Goal: Task Accomplishment & Management: Use online tool/utility

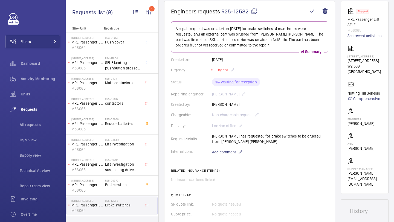
scroll to position [66, 0]
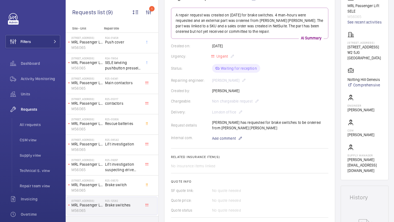
click at [214, 27] on p "A repair request was created on [DATE] for brake switches. 4 man-hours were req…" at bounding box center [250, 23] width 148 height 22
click at [214, 27] on p "A repair request was created on 2025-09-22 for brake switches. 4 man-hours were…" at bounding box center [250, 23] width 148 height 22
click at [215, 26] on p "A repair request was created on 2025-09-22 for brake switches. 4 man-hours were…" at bounding box center [250, 23] width 148 height 22
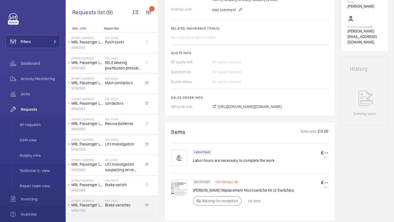
scroll to position [227, 0]
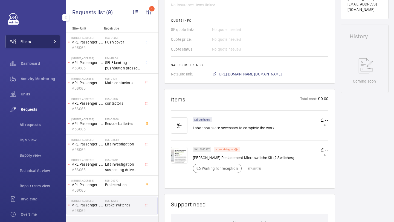
click at [46, 44] on button "Filters" at bounding box center [32, 41] width 55 height 13
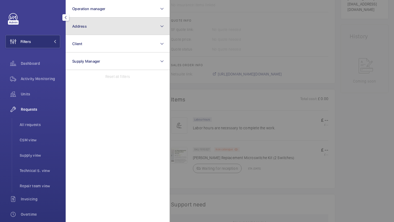
click at [98, 21] on button "Address" at bounding box center [118, 27] width 104 height 18
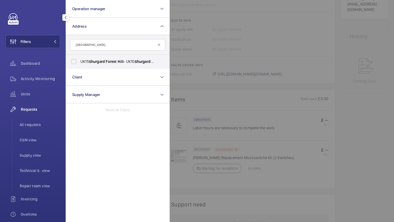
type input "shurgard forest hill"
click at [103, 65] on label "UK15 Shurgard Forest Hill - UK15 Shurgard Forest Hill - 121 Stanstead Rd, LONDO…" at bounding box center [113, 61] width 95 height 13
click at [79, 65] on input "UK15 Shurgard Forest Hill - UK15 Shurgard Forest Hill - 121 Stanstead Rd, LONDO…" at bounding box center [73, 61] width 11 height 11
checkbox input "true"
click at [36, 124] on span "All requests" at bounding box center [40, 124] width 41 height 5
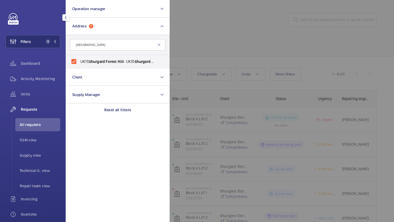
click at [227, 32] on div at bounding box center [367, 111] width 394 height 222
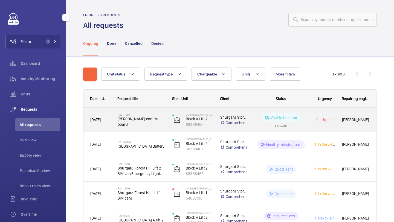
click at [149, 121] on span "Bucher control board" at bounding box center [142, 121] width 48 height 11
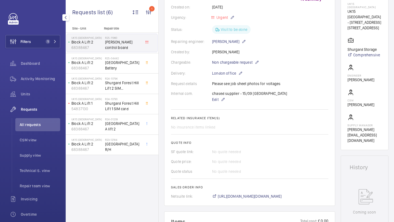
scroll to position [14, 0]
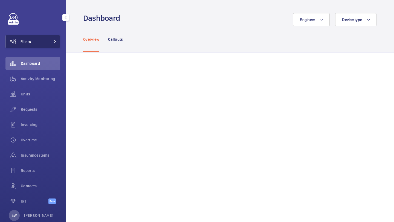
click at [47, 38] on button "Filters" at bounding box center [32, 41] width 55 height 13
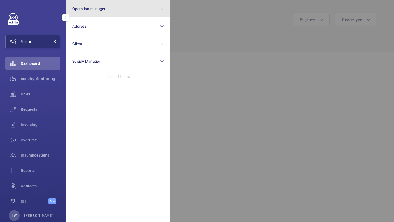
click at [89, 9] on span "Operation manager" at bounding box center [88, 9] width 33 height 4
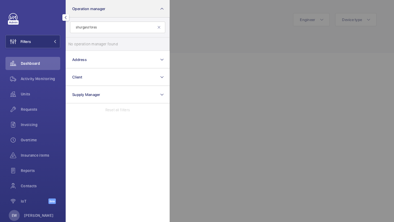
type input "shurgard fores"
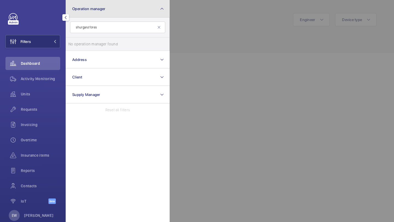
click at [115, 16] on button "Operation manager" at bounding box center [118, 9] width 104 height 18
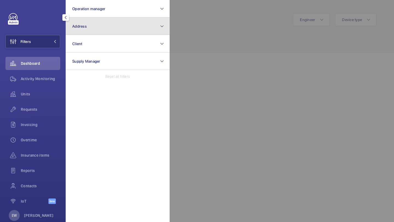
click at [111, 29] on button "Address" at bounding box center [118, 27] width 104 height 18
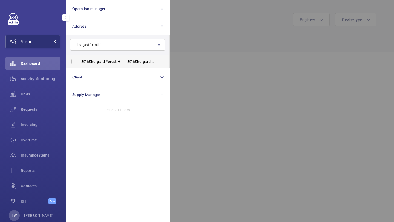
type input "shurgard forest hi"
click at [116, 66] on label "UK15 Shurgard Forest Hi ll - UK15 Shurgard Forest Hi ll - 121 Stanstead Rd, LON…" at bounding box center [113, 61] width 95 height 13
click at [79, 66] on input "UK15 Shurgard Forest Hi ll - UK15 Shurgard Forest Hi ll - 121 Stanstead Rd, LON…" at bounding box center [73, 61] width 11 height 11
checkbox input "true"
click at [36, 111] on span "Requests" at bounding box center [40, 109] width 39 height 5
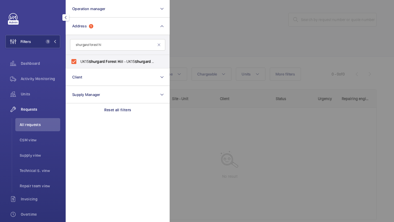
click at [219, 28] on div at bounding box center [367, 111] width 394 height 222
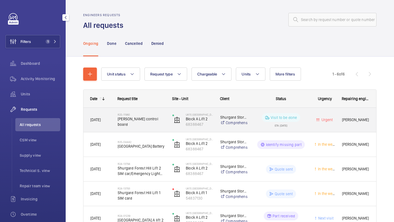
click at [153, 114] on div "R25-11960 Bucher control board" at bounding box center [142, 120] width 48 height 16
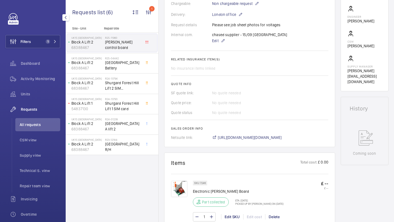
scroll to position [141, 0]
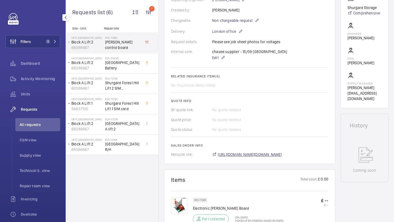
click at [228, 153] on span "https://6461500.app.netsuite.com/app/accounting/transactions/salesord.nl?id=299…" at bounding box center [250, 154] width 64 height 5
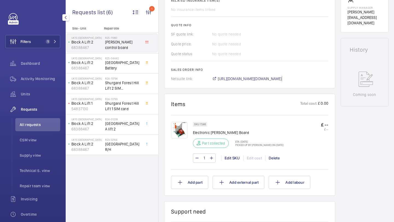
scroll to position [220, 0]
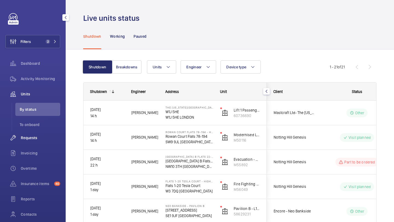
click at [30, 143] on div "Requests" at bounding box center [32, 137] width 55 height 13
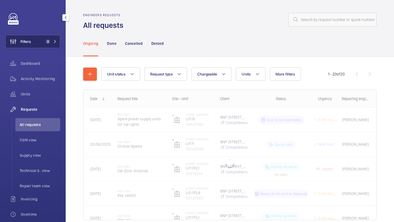
click at [41, 44] on button "Filters 2" at bounding box center [32, 41] width 55 height 13
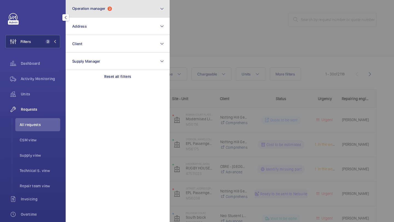
click at [136, 13] on button "Operation manager 2" at bounding box center [118, 9] width 104 height 18
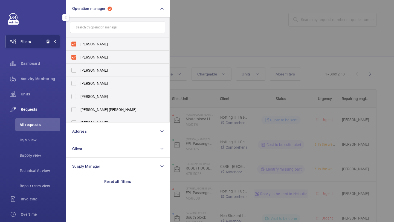
click at [191, 26] on div at bounding box center [367, 111] width 394 height 222
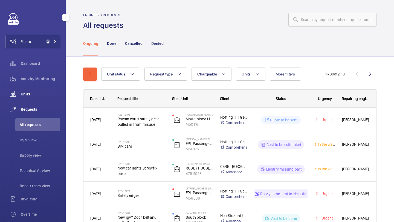
click at [56, 95] on span "Units" at bounding box center [40, 93] width 39 height 5
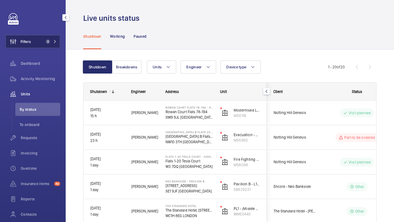
click at [39, 46] on button "Filters 2" at bounding box center [32, 41] width 55 height 13
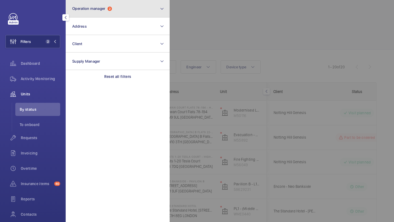
click at [90, 4] on button "Operation manager 2" at bounding box center [118, 9] width 104 height 18
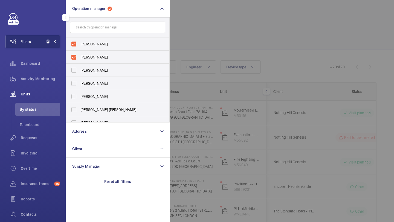
click at [202, 22] on div at bounding box center [367, 111] width 394 height 222
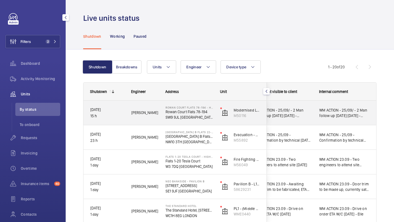
click at [318, 113] on div "WM ACTION - 25/09/ - 2 Man follow up today 24/09/25 - Attended site found alot …" at bounding box center [344, 113] width 63 height 24
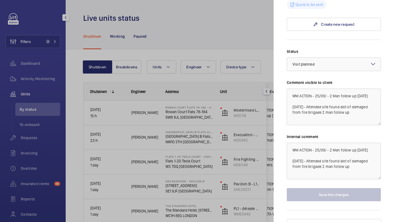
click at [264, 157] on div at bounding box center [197, 111] width 394 height 222
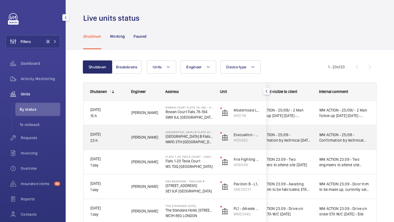
click at [300, 140] on span "WM ACTION - 25/09 - Confirmation by technical today 24/09/25 - Attended site fo…" at bounding box center [284, 137] width 57 height 11
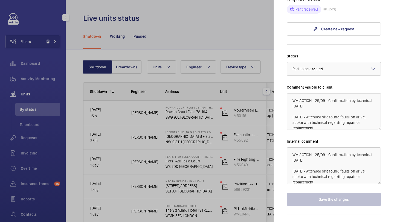
click at [243, 143] on div at bounding box center [197, 111] width 394 height 222
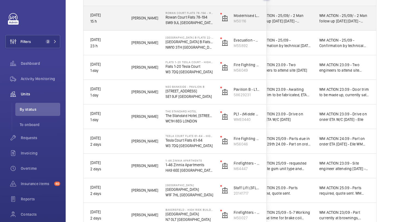
scroll to position [96, 0]
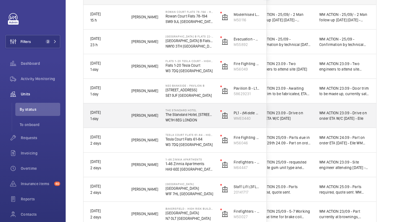
click at [333, 120] on span "WM ACTION 23.09 - Drive on order ETA W/C 29th sept - Elle" at bounding box center [345, 115] width 50 height 11
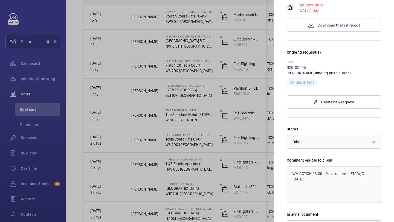
scroll to position [169, 0]
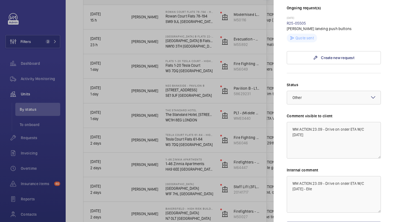
click at [107, 65] on div at bounding box center [197, 111] width 394 height 222
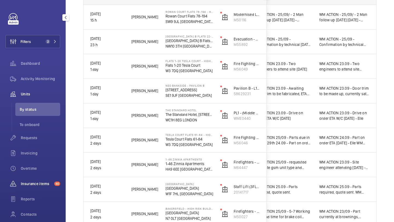
click at [29, 181] on div "Insurance items 40" at bounding box center [32, 183] width 55 height 13
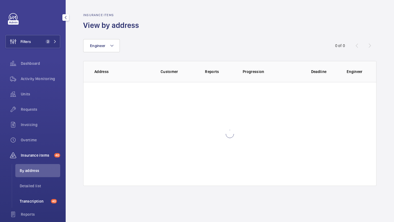
click at [31, 198] on li "Transcription 40" at bounding box center [37, 201] width 45 height 13
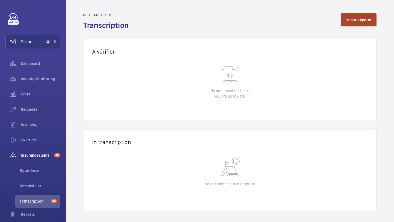
click at [361, 22] on button "Import reports" at bounding box center [359, 19] width 36 height 13
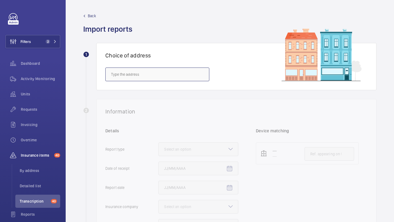
click at [162, 79] on input "text" at bounding box center [157, 75] width 104 height 14
click at [165, 91] on span "Wharfside Point South - 4 Prestons Road, LONDON E14 9EX" at bounding box center [144, 90] width 67 height 5
type input "Wharfside Point South - 4 Prestons Road, LONDON E14 9EX"
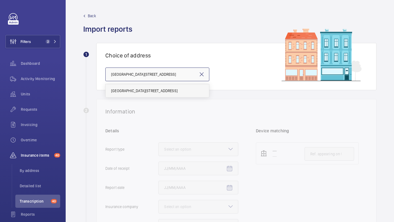
scroll to position [0, 9]
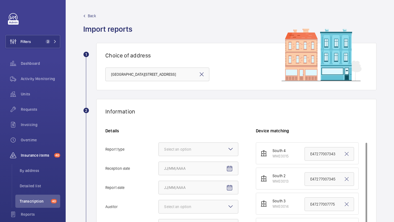
click at [203, 74] on mat-icon at bounding box center [201, 74] width 7 height 7
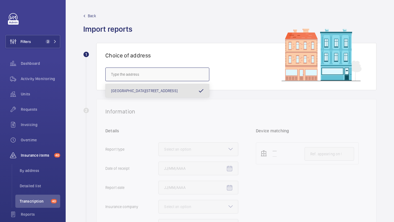
click at [188, 74] on input "text" at bounding box center [157, 75] width 104 height 14
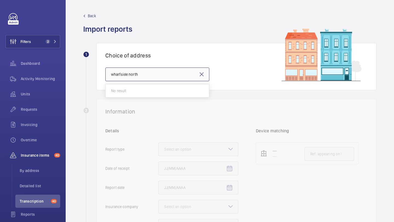
type input "wharfside north"
click at [202, 73] on mat-icon at bounding box center [201, 74] width 7 height 7
paste input "E14 0BN"
type input "E14 0BN"
click at [200, 76] on mat-icon at bounding box center [201, 74] width 7 height 7
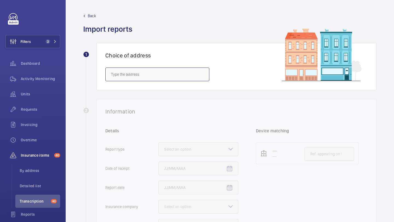
click at [172, 74] on input "text" at bounding box center [157, 75] width 104 height 14
paste input "CR0 2DD"
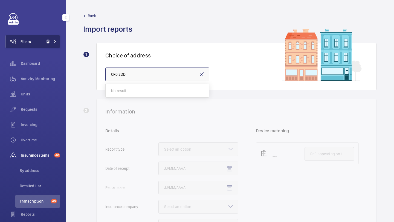
type input "CR0 2DD"
click at [40, 36] on button "Filters 2" at bounding box center [32, 41] width 55 height 13
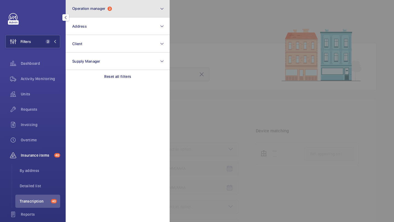
click at [113, 6] on button "Operation manager 2" at bounding box center [118, 9] width 104 height 18
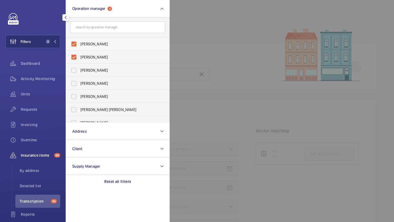
click at [98, 46] on span "Abby Archer" at bounding box center [117, 43] width 75 height 5
click at [79, 46] on input "Abby Archer" at bounding box center [73, 44] width 11 height 11
checkbox input "false"
click at [98, 54] on span "[PERSON_NAME]" at bounding box center [117, 56] width 75 height 5
click at [79, 52] on input "[PERSON_NAME]" at bounding box center [73, 57] width 11 height 11
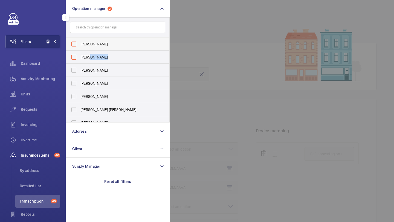
checkbox input "false"
click at [190, 48] on div at bounding box center [367, 111] width 394 height 222
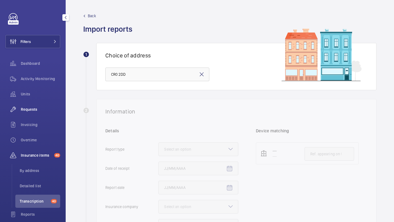
click at [54, 114] on div "Requests" at bounding box center [32, 109] width 55 height 13
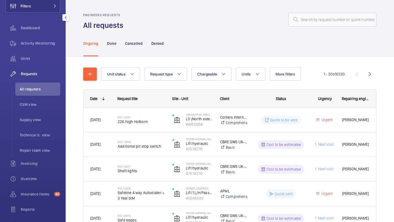
scroll to position [52, 0]
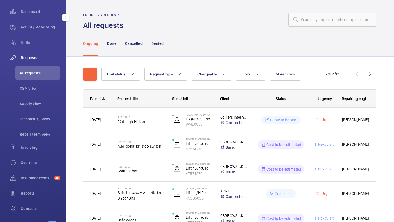
click at [45, 179] on span "Insurance items" at bounding box center [36, 177] width 31 height 5
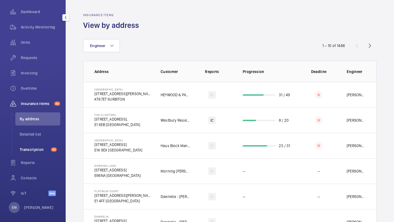
click at [41, 149] on span "Transcription" at bounding box center [34, 149] width 29 height 5
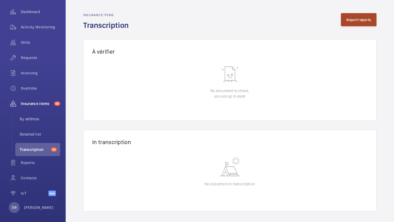
click at [354, 20] on button "Import reports" at bounding box center [359, 19] width 36 height 13
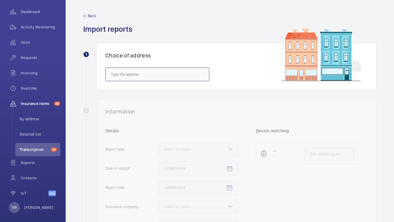
click at [198, 77] on input "text" at bounding box center [157, 75] width 104 height 14
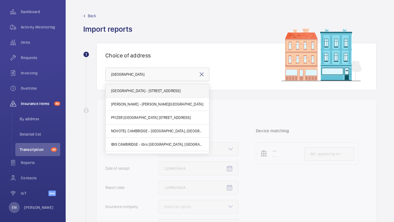
click at [181, 90] on span "Cambridge House - 16 Wellesley Rd, CROYDON CR0" at bounding box center [146, 90] width 70 height 5
type input "Cambridge House - 16 Wellesley Rd, CROYDON CR0"
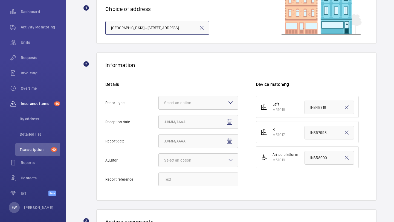
scroll to position [73, 0]
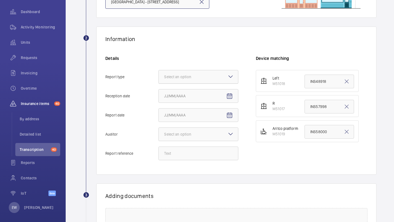
click at [211, 78] on div at bounding box center [198, 76] width 79 height 13
click at [159, 78] on input "Report type Select an option" at bounding box center [159, 76] width 0 height 13
click at [205, 90] on div "Insurance company" at bounding box center [198, 93] width 79 height 13
click at [159, 84] on input "Report type Select an option Insurance company Consultant" at bounding box center [159, 76] width 0 height 13
click at [228, 96] on mat-icon "Open calendar" at bounding box center [229, 96] width 7 height 7
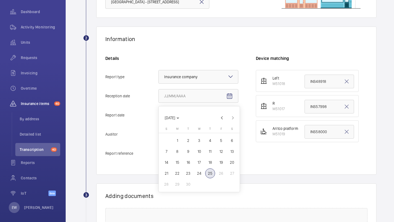
click at [201, 176] on span "24" at bounding box center [199, 174] width 10 height 10
type input "9/24/2025"
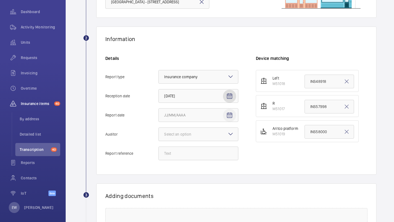
click at [227, 116] on mat-icon "Open calendar" at bounding box center [229, 115] width 7 height 7
click at [190, 192] on span "23" at bounding box center [188, 193] width 10 height 10
type input "9/23/2025"
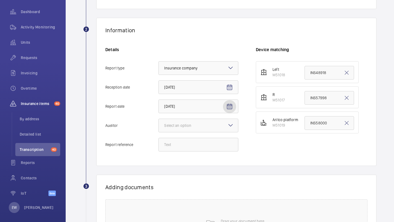
scroll to position [88, 0]
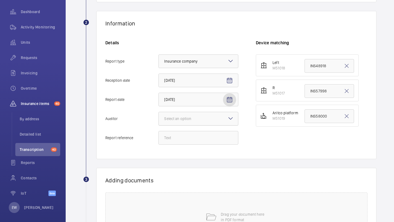
click at [198, 118] on div "Select an option" at bounding box center [184, 118] width 41 height 5
click at [159, 118] on input "Auditor Select an option" at bounding box center [159, 118] width 0 height 13
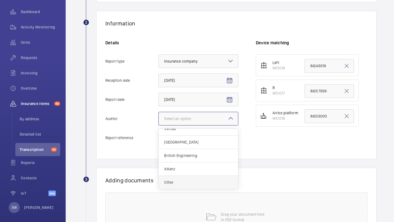
click at [192, 180] on span "Other" at bounding box center [198, 182] width 68 height 5
click at [159, 125] on input "Auditor Select an option Veritas Zurich British Engineering Allianz Other" at bounding box center [159, 118] width 0 height 13
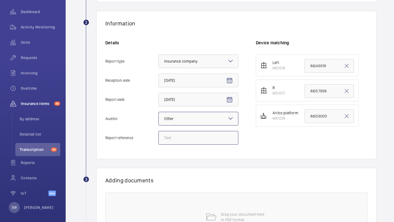
click at [191, 136] on input "Report reference" at bounding box center [199, 138] width 80 height 14
paste input "INS67263"
type input "INS67263"
click at [313, 117] on input "INS58000" at bounding box center [330, 117] width 50 height 14
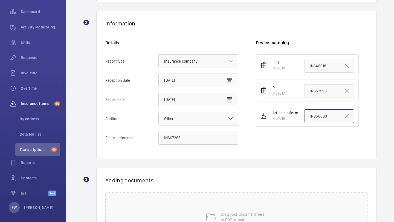
click at [313, 117] on input "INS58000" at bounding box center [330, 117] width 50 height 14
paste input "67263"
type input "INS67263"
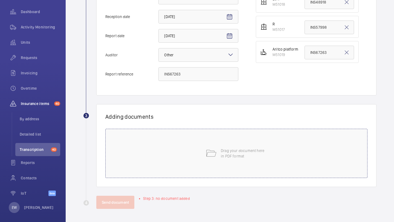
click at [221, 145] on div "Drag your document here in PDF format" at bounding box center [236, 153] width 262 height 49
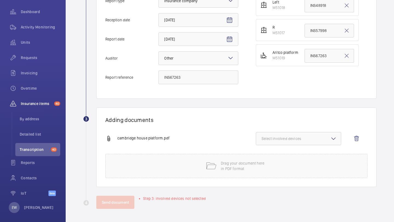
click at [303, 139] on span "Select involved devices" at bounding box center [299, 138] width 74 height 5
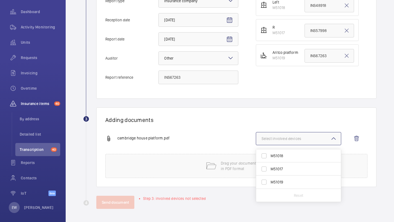
click at [290, 184] on span "M51019" at bounding box center [299, 182] width 57 height 5
click at [270, 184] on input "M51019" at bounding box center [264, 182] width 11 height 11
checkbox input "true"
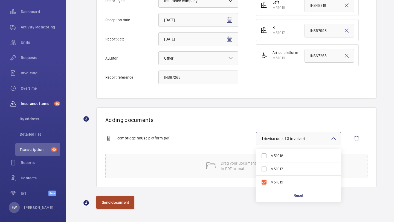
click at [124, 201] on button "Send document" at bounding box center [115, 202] width 38 height 13
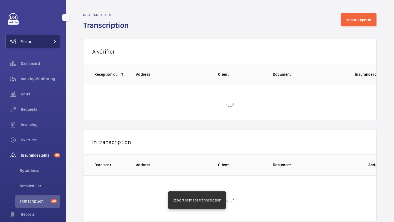
click at [46, 45] on button "Filters" at bounding box center [32, 41] width 55 height 13
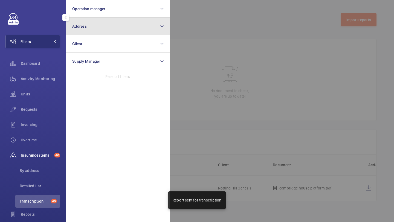
click at [76, 29] on button "Address" at bounding box center [118, 27] width 104 height 18
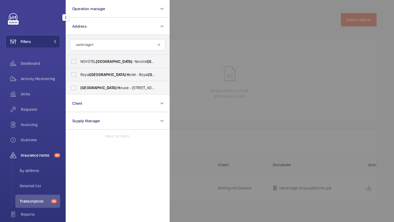
type input "cambridge h"
click at [96, 88] on span "Cambridge" at bounding box center [98, 88] width 36 height 4
click at [79, 88] on input "Cambridge H ouse - 16 Wellesley Rd, CROYDON CR0" at bounding box center [73, 87] width 11 height 11
checkbox input "true"
click at [50, 106] on div "Requests" at bounding box center [32, 109] width 55 height 13
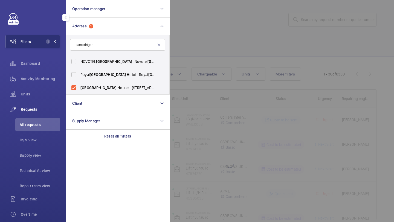
click at [188, 34] on div at bounding box center [367, 111] width 394 height 222
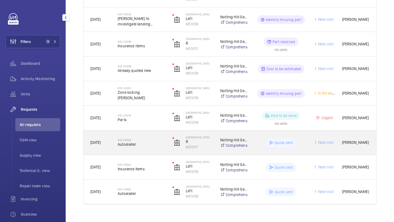
scroll to position [177, 0]
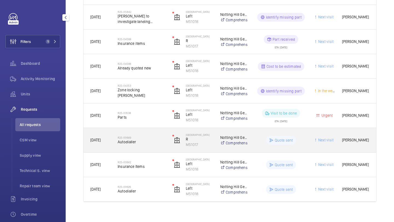
click at [156, 145] on div "R25-00649 Autodialler" at bounding box center [142, 141] width 48 height 16
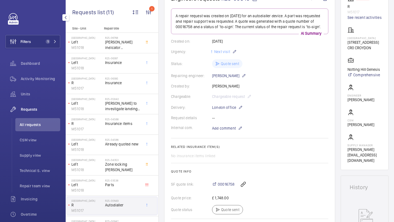
scroll to position [33, 0]
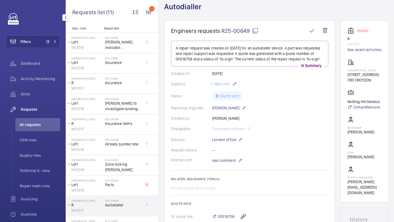
drag, startPoint x: 251, startPoint y: 34, endPoint x: 221, endPoint y: 31, distance: 29.1
click at [221, 31] on span "R25-00649" at bounding box center [239, 30] width 37 height 7
copy span "R25-00649"
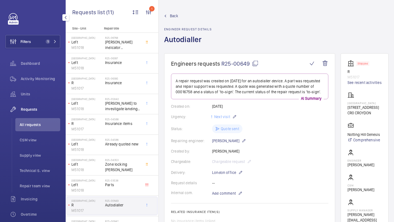
drag, startPoint x: 249, startPoint y: 64, endPoint x: 223, endPoint y: 64, distance: 26.6
click at [223, 64] on span "R25-00649" at bounding box center [239, 63] width 37 height 7
copy span "R25-00649"
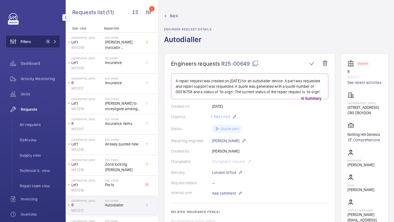
click at [43, 42] on button "Filters 1" at bounding box center [32, 41] width 55 height 13
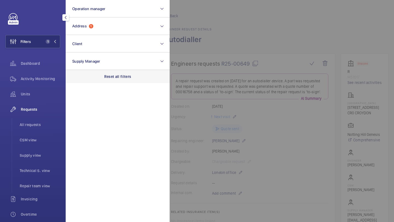
click at [116, 75] on p "Reset all filters" at bounding box center [117, 76] width 27 height 5
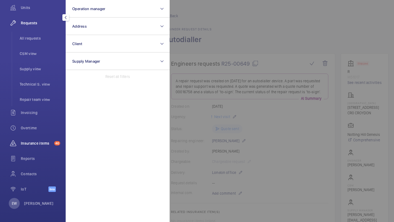
click at [41, 146] on span "Insurance items" at bounding box center [36, 143] width 31 height 5
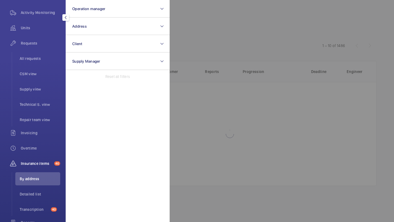
scroll to position [56, 0]
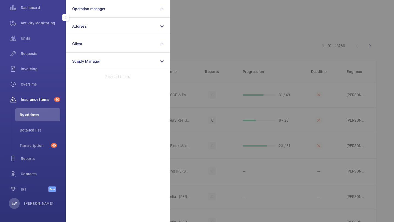
click at [230, 29] on div at bounding box center [367, 111] width 394 height 222
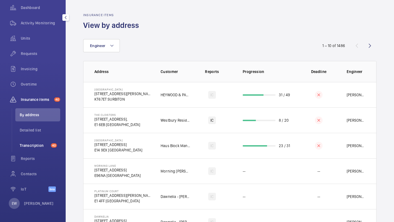
click at [44, 151] on li "Transcription 40" at bounding box center [37, 145] width 45 height 13
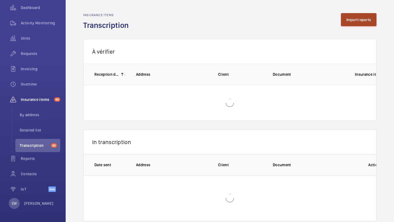
click at [352, 25] on button "Import reports" at bounding box center [359, 19] width 36 height 13
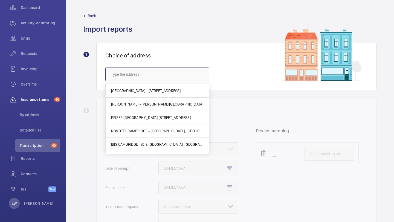
click at [152, 79] on input "text" at bounding box center [157, 75] width 104 height 14
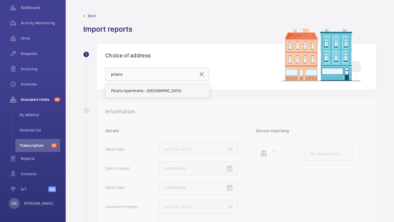
click at [154, 91] on span "Polaris Apartments - Polaris Apartments, LONDON E14 9FU" at bounding box center [146, 90] width 70 height 5
type input "Polaris Apartments - Polaris Apartments, LONDON E14 9FU"
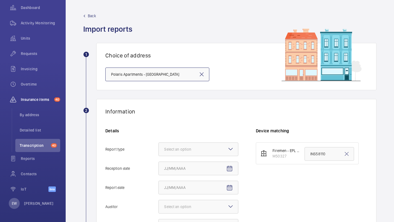
scroll to position [83, 0]
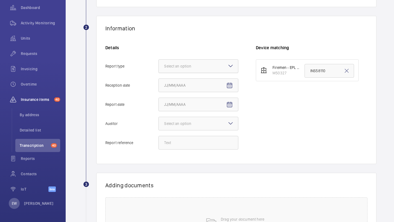
click at [188, 69] on div at bounding box center [198, 66] width 79 height 13
click at [159, 69] on input "Report type Select an option" at bounding box center [159, 66] width 0 height 13
click at [186, 79] on div "Insurance company" at bounding box center [198, 82] width 79 height 13
click at [159, 73] on input "Report type Select an option Insurance company Consultant" at bounding box center [159, 66] width 0 height 13
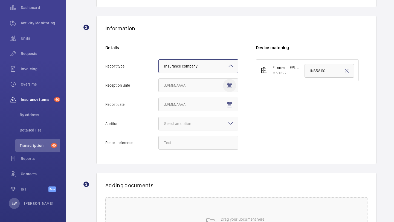
click at [227, 85] on mat-icon "Open calendar" at bounding box center [229, 85] width 7 height 7
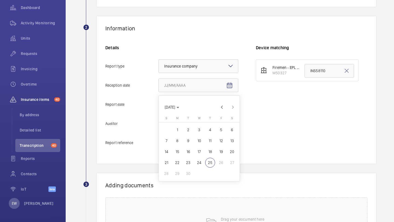
click at [202, 163] on span "24" at bounding box center [199, 163] width 10 height 10
type input "9/24/2025"
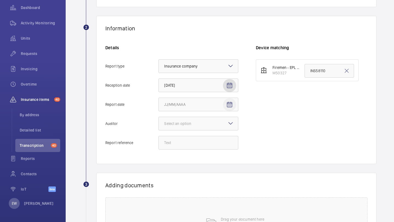
click at [229, 106] on mat-icon "Open calendar" at bounding box center [229, 105] width 7 height 7
click at [188, 185] on span "23" at bounding box center [188, 182] width 10 height 10
type input "9/23/2025"
click at [317, 70] on input "INS58110" at bounding box center [330, 71] width 50 height 14
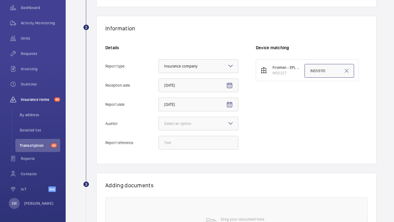
click at [317, 70] on input "INS58110" at bounding box center [330, 71] width 50 height 14
paste input "INS67069"
type input "INS67069"
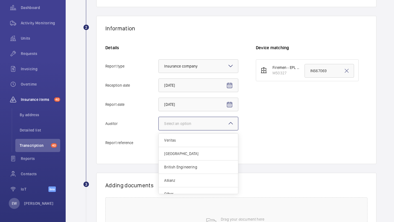
click at [228, 122] on mat-icon at bounding box center [231, 123] width 7 height 7
click at [159, 122] on input "Auditor Select an option Veritas Zurich British Engineering Allianz Other" at bounding box center [159, 123] width 0 height 13
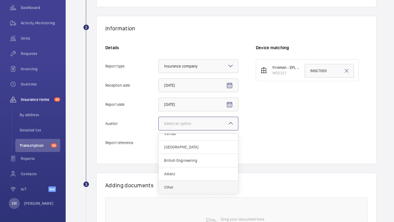
click at [194, 186] on span "Other" at bounding box center [198, 187] width 68 height 5
click at [159, 130] on input "Auditor Select an option Veritas Zurich British Engineering Allianz Other" at bounding box center [159, 123] width 0 height 13
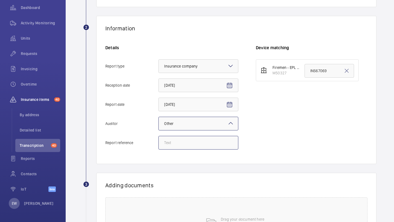
click at [195, 145] on input "Report reference" at bounding box center [199, 143] width 80 height 14
paste input "INS67069"
type input "INS67069"
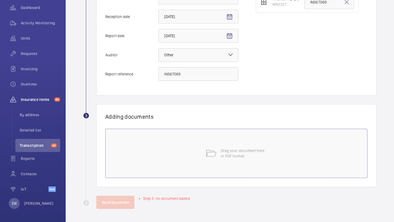
click at [233, 144] on div "Drag your document here in PDF format" at bounding box center [236, 153] width 262 height 49
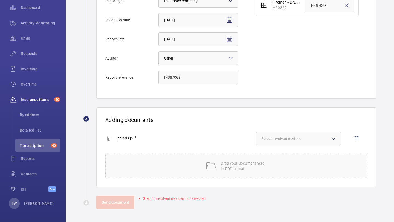
click at [298, 137] on span "Select involved devices" at bounding box center [299, 138] width 74 height 5
click at [287, 155] on span "M50327" at bounding box center [299, 155] width 57 height 5
click at [270, 155] on input "M50327" at bounding box center [264, 156] width 11 height 11
checkbox input "true"
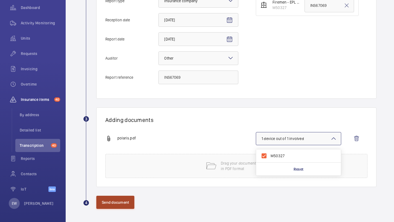
click at [124, 203] on button "Send document" at bounding box center [115, 202] width 38 height 13
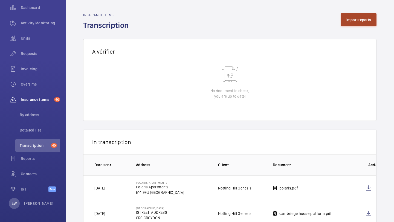
click at [346, 22] on button "Import reports" at bounding box center [359, 19] width 36 height 13
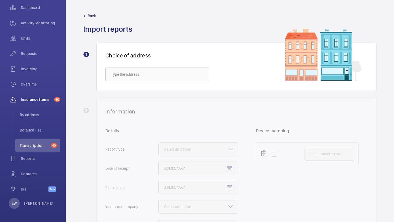
drag, startPoint x: 129, startPoint y: 91, endPoint x: 131, endPoint y: 75, distance: 16.2
click at [129, 91] on wm-front-select-address-card "1 Choice of address" at bounding box center [229, 71] width 293 height 56
click at [131, 75] on input "text" at bounding box center [157, 75] width 104 height 14
paste input "W11 2RR"
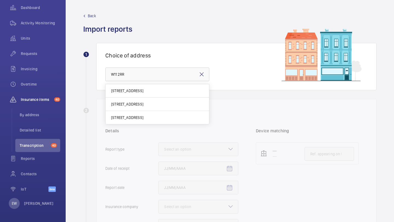
click at [143, 89] on span "148-150 Westbourne Grove - 148-150 Westbourne Grove, LONDON W11 2RR" at bounding box center [127, 90] width 32 height 5
type input "148-150 Westbourne Grove - 148-150 Westbourne Grove, LONDON W11 2RR"
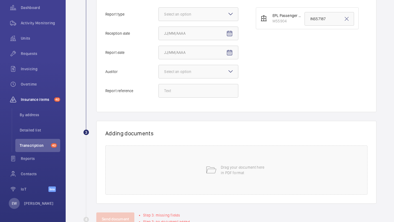
scroll to position [117, 0]
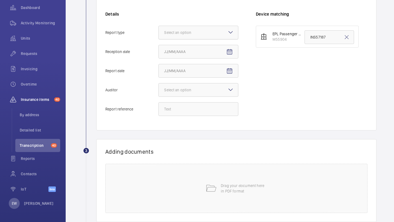
click at [189, 30] on div "Select an option" at bounding box center [184, 32] width 41 height 5
click at [159, 30] on input "Report type Select an option" at bounding box center [159, 32] width 0 height 13
click at [187, 47] on span "Insurance company" at bounding box center [198, 49] width 68 height 5
click at [159, 39] on input "Report type Select an option Insurance company Consultant" at bounding box center [159, 32] width 0 height 13
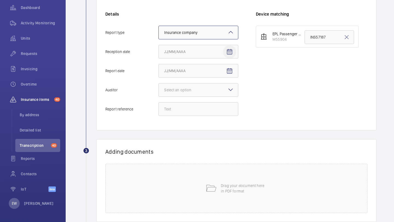
click at [225, 53] on span "Open calendar" at bounding box center [229, 51] width 13 height 13
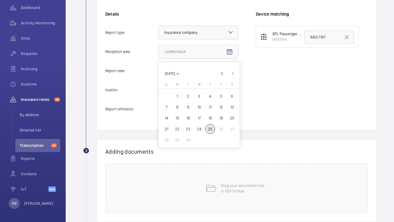
click at [199, 130] on span "24" at bounding box center [199, 129] width 10 height 10
type input "9/24/2025"
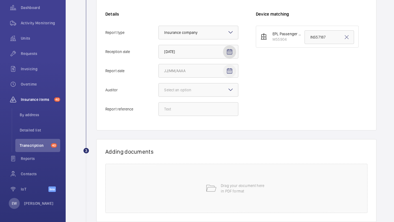
click at [228, 72] on mat-icon "Open calendar" at bounding box center [229, 71] width 7 height 7
click at [192, 148] on span "23" at bounding box center [188, 148] width 10 height 10
type input "9/23/2025"
click at [203, 92] on div "Select an option" at bounding box center [184, 89] width 41 height 5
click at [159, 92] on input "Auditor Select an option" at bounding box center [159, 90] width 0 height 13
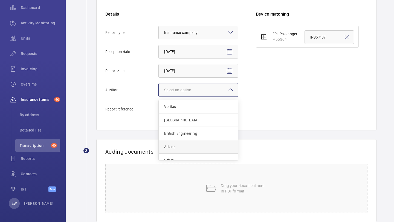
scroll to position [7, 0]
click at [189, 151] on div "Other" at bounding box center [198, 153] width 79 height 13
click at [159, 97] on input "Auditor Select an option Veritas Zurich British Engineering Allianz Other" at bounding box center [159, 90] width 0 height 13
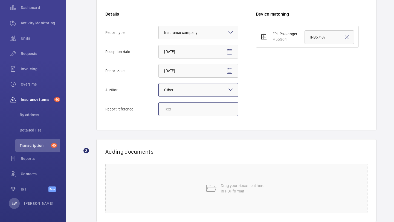
click at [201, 109] on input "Report reference" at bounding box center [199, 109] width 80 height 14
paste input "INS68640"
type input "INS68640"
click at [315, 45] on li "EPL Passenger Lift M55904 INS57187" at bounding box center [307, 37] width 103 height 22
click at [315, 40] on input "INS57187" at bounding box center [330, 37] width 50 height 14
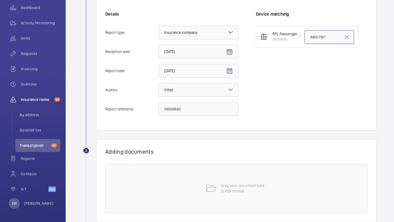
click at [315, 40] on input "INS57187" at bounding box center [330, 37] width 50 height 14
paste input "68640"
type input "INS68640"
click at [217, 175] on div "Drag your document here in PDF format" at bounding box center [236, 188] width 262 height 49
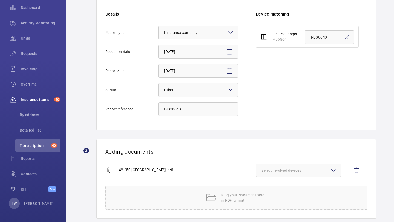
click at [296, 162] on div "Adding documents 148-150 westbourne grove .pdf Select involved devices Drag you…" at bounding box center [236, 179] width 280 height 80
click at [294, 167] on button "Select involved devices" at bounding box center [298, 170] width 85 height 13
click at [284, 183] on label "M55904" at bounding box center [294, 187] width 77 height 13
click at [270, 183] on input "M55904" at bounding box center [264, 187] width 11 height 11
checkbox input "true"
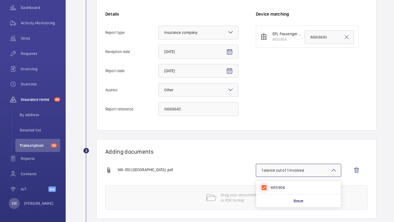
scroll to position [149, 0]
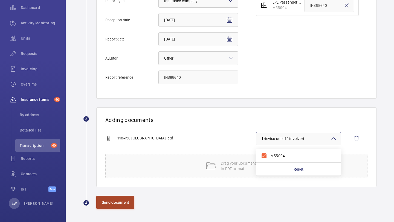
click at [130, 202] on button "Send document" at bounding box center [115, 202] width 38 height 13
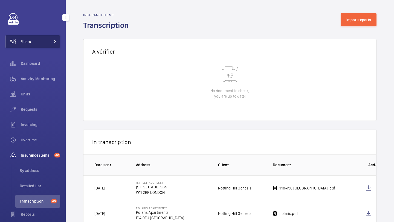
click at [51, 47] on button "Filters" at bounding box center [32, 41] width 55 height 13
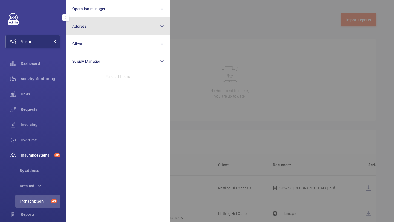
click at [78, 28] on button "Address" at bounding box center [118, 27] width 104 height 18
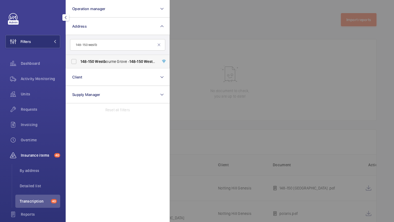
type input "148-150 westb"
click at [90, 57] on label "148-150 Westb ourne Grove - 148-150 Westb ourne Grove, LONDON W11 2RR" at bounding box center [113, 61] width 95 height 13
click at [79, 57] on input "148-150 Westb ourne Grove - 148-150 Westb ourne Grove, LONDON W11 2RR" at bounding box center [73, 61] width 11 height 11
checkbox input "true"
click at [47, 113] on div "Requests" at bounding box center [32, 109] width 55 height 13
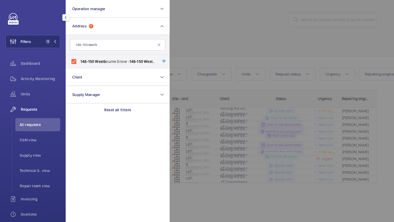
click at [200, 39] on div at bounding box center [367, 111] width 394 height 222
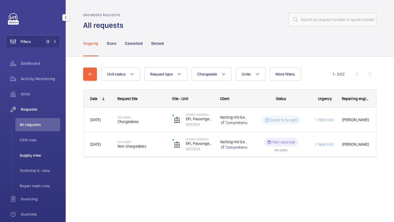
click at [53, 155] on span "Supply view" at bounding box center [40, 155] width 41 height 5
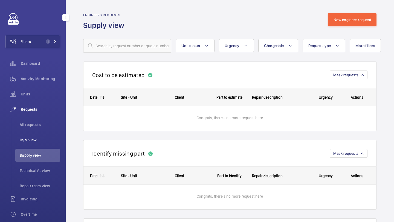
click at [39, 136] on li "CSM view" at bounding box center [37, 140] width 45 height 13
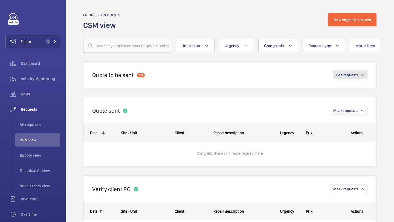
click at [356, 77] on span "See requests" at bounding box center [347, 75] width 22 height 4
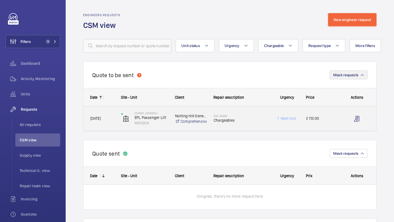
click at [257, 120] on span "Chargeables" at bounding box center [241, 120] width 54 height 5
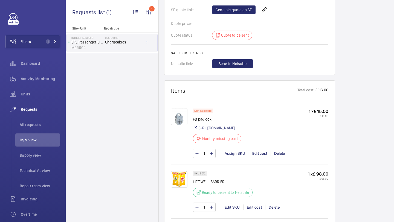
scroll to position [329, 0]
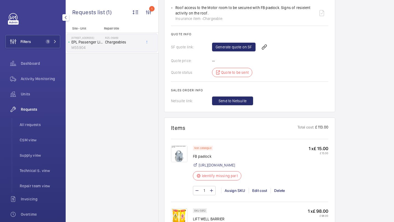
click at [46, 132] on ul "All requests CSM view Supply view Technical S. view Repair team view" at bounding box center [36, 155] width 48 height 74
click at [46, 129] on li "All requests" at bounding box center [37, 124] width 45 height 13
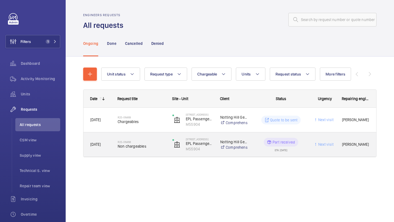
click at [149, 141] on h2 "R25-06468" at bounding box center [142, 141] width 48 height 3
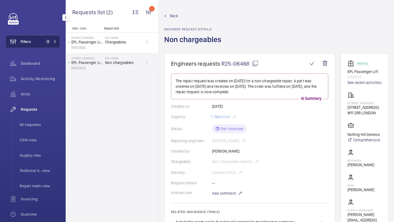
click at [45, 42] on span "1" at bounding box center [47, 41] width 7 height 4
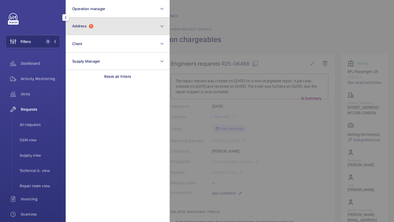
click at [89, 31] on button "Address 1" at bounding box center [118, 27] width 104 height 18
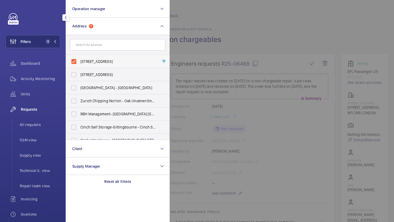
click at [90, 62] on span "148-150 Westbourne Grove - 148-150 Westbourne Grove, LONDON W11 2RR" at bounding box center [117, 61] width 75 height 5
click at [79, 62] on input "148-150 Westbourne Grove - 148-150 Westbourne Grove, LONDON W11 2RR" at bounding box center [73, 61] width 11 height 11
checkbox input "false"
click at [202, 31] on div at bounding box center [367, 111] width 394 height 222
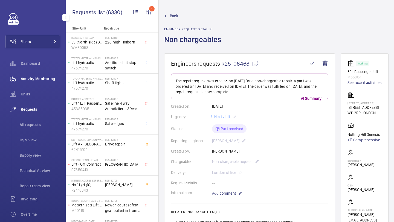
click at [54, 82] on div "Activity Monitoring" at bounding box center [32, 78] width 55 height 13
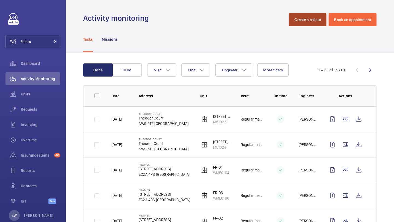
click at [301, 18] on button "Create a callout" at bounding box center [308, 19] width 38 height 13
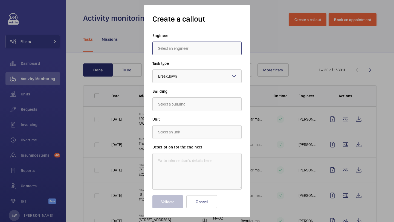
click at [186, 52] on input "text" at bounding box center [196, 49] width 89 height 14
click at [194, 69] on mat-option "Gianluca Storti" at bounding box center [197, 64] width 89 height 13
type input "Gianluca Storti"
click at [191, 77] on div at bounding box center [197, 76] width 89 height 13
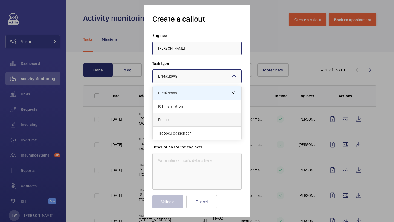
click at [186, 117] on span "Repair" at bounding box center [197, 119] width 78 height 5
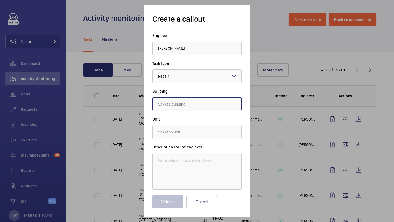
click at [190, 104] on input "text" at bounding box center [196, 104] width 89 height 14
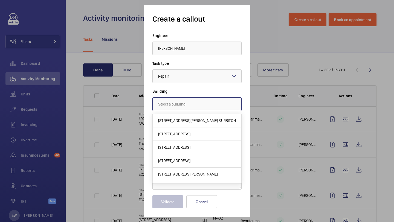
click at [184, 103] on input "text" at bounding box center [196, 104] width 89 height 14
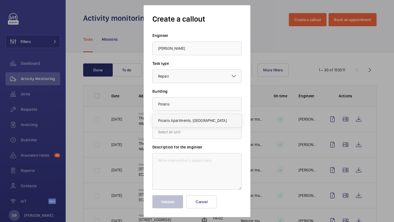
click at [190, 118] on span "Polaris Apartments, E14 9FU LONDON" at bounding box center [192, 120] width 69 height 5
type input "Polaris Apartments, E14 9FU LONDON"
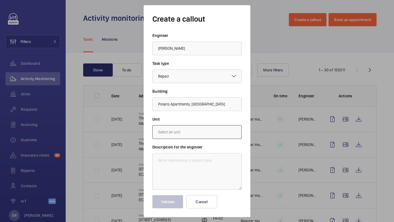
click at [185, 132] on input "text" at bounding box center [196, 132] width 89 height 14
click at [183, 147] on span "M50327 - Firemen - EPL Passenger Lift" at bounding box center [191, 148] width 66 height 5
type input "M50327 - Firemen - EPL Passenger Lift"
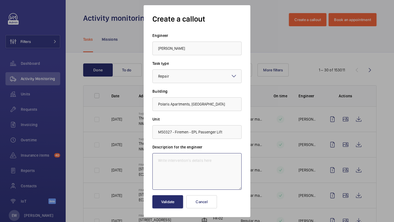
click at [190, 161] on textarea at bounding box center [196, 171] width 89 height 37
paste textarea "Autodialler alarm works but doesn’t connect to maintenance company. This needs …"
type textarea "Autodialler alarm works but doesn’t connect to maintenance company. This needs …"
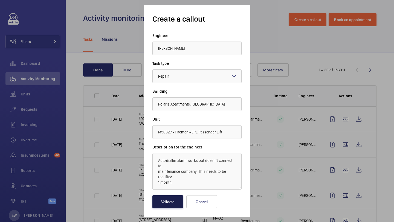
click at [168, 197] on button "Validate" at bounding box center [167, 201] width 31 height 13
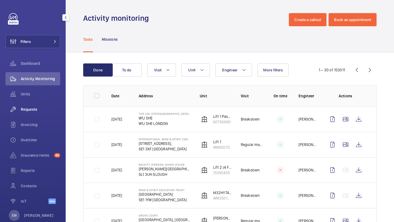
click at [45, 44] on button "Filters" at bounding box center [32, 41] width 55 height 13
click at [36, 44] on button "Filters" at bounding box center [32, 41] width 55 height 13
click at [36, 110] on span "Requests" at bounding box center [40, 109] width 39 height 5
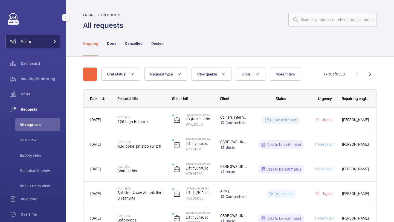
click at [39, 40] on button "Filters" at bounding box center [32, 41] width 55 height 13
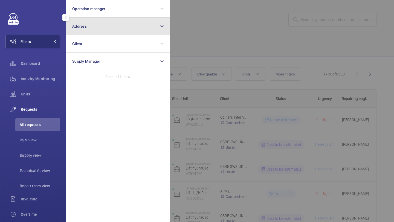
click at [92, 22] on button "Address" at bounding box center [118, 27] width 104 height 18
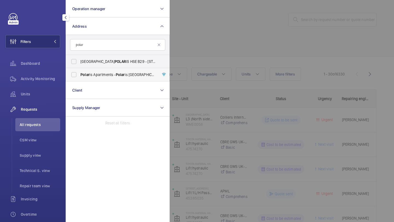
type input "polar"
click at [100, 75] on span "Polar is Apartments - Polar is Apartments, LONDON E14 9FU" at bounding box center [117, 74] width 75 height 5
click at [79, 75] on input "Polar is Apartments - Polar is Apartments, LONDON E14 9FU" at bounding box center [73, 74] width 11 height 11
checkbox input "true"
click at [224, 21] on div at bounding box center [367, 111] width 394 height 222
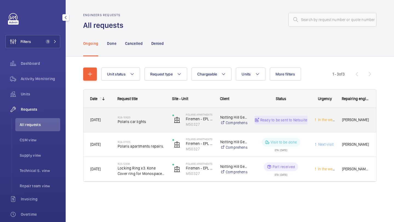
click at [152, 122] on span "Polaris car lights" at bounding box center [142, 121] width 48 height 5
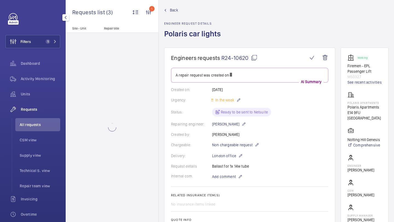
scroll to position [7, 0]
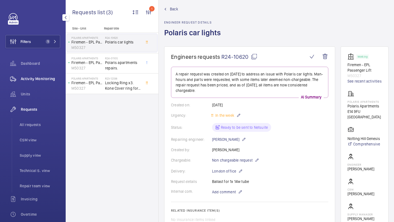
click at [50, 82] on div "Activity Monitoring" at bounding box center [32, 78] width 55 height 13
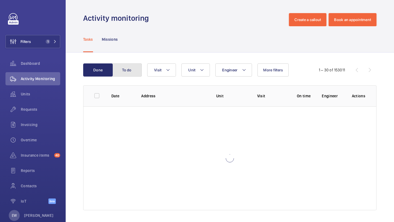
click at [131, 66] on button "To do" at bounding box center [127, 70] width 30 height 13
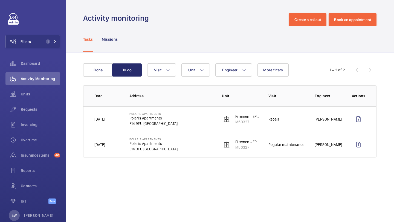
click at [185, 124] on td "Polaris Apartments Polaris Apartments E14 9FU LONDON" at bounding box center [167, 119] width 93 height 25
click at [148, 113] on p "Polaris Apartments" at bounding box center [154, 113] width 48 height 3
click at [360, 118] on wm-front-icon-button at bounding box center [358, 119] width 13 height 13
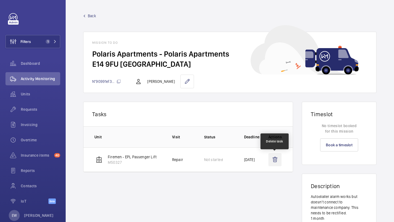
click at [277, 162] on wm-front-icon-button at bounding box center [275, 159] width 13 height 13
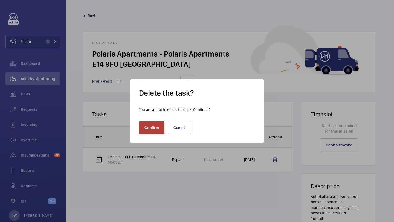
click at [152, 129] on button "Confirm" at bounding box center [151, 127] width 25 height 13
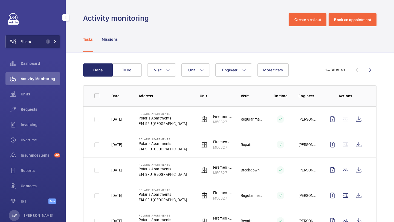
click at [36, 41] on button "Filters 1" at bounding box center [32, 41] width 55 height 13
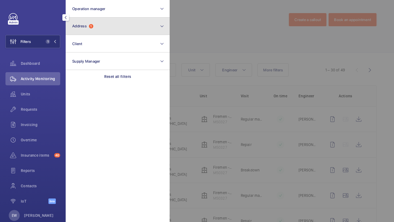
click at [86, 26] on span "Address" at bounding box center [79, 26] width 15 height 4
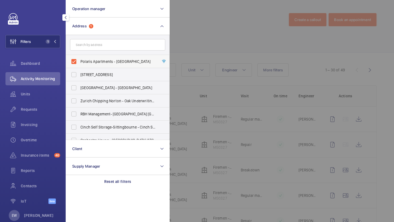
click at [85, 64] on span "Polaris Apartments - Polaris Apartments, LONDON E14 9FU" at bounding box center [117, 61] width 75 height 5
click at [79, 64] on input "Polaris Apartments - Polaris Apartments, LONDON E14 9FU" at bounding box center [73, 61] width 11 height 11
checkbox input "false"
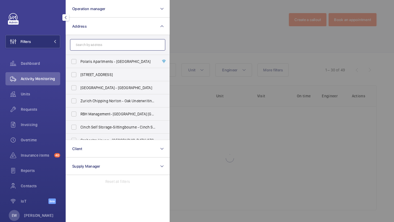
click at [89, 46] on input "text" at bounding box center [117, 44] width 95 height 11
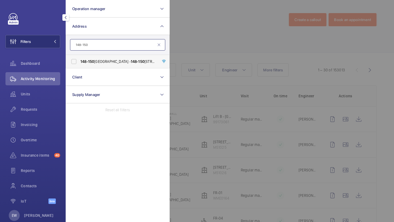
type input "148-150"
click at [100, 61] on span "148-150 Westbourne Grove - 148-150 Westbourne Grove, LONDON W11 2RR" at bounding box center [117, 61] width 75 height 5
click at [79, 61] on input "148-150 Westbourne Grove - 148-150 Westbourne Grove, LONDON W11 2RR" at bounding box center [73, 61] width 11 height 11
checkbox input "true"
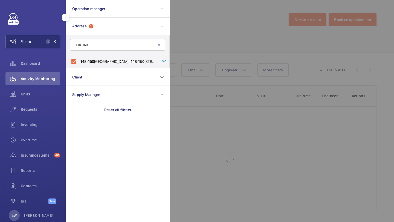
click at [47, 102] on div "Units" at bounding box center [32, 95] width 55 height 15
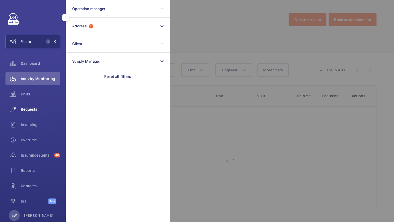
click at [47, 105] on div "Requests" at bounding box center [32, 109] width 55 height 13
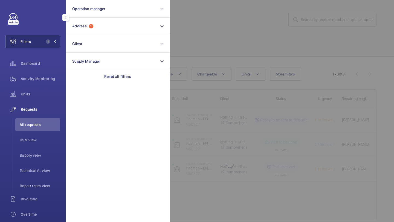
click at [205, 50] on div at bounding box center [367, 111] width 394 height 222
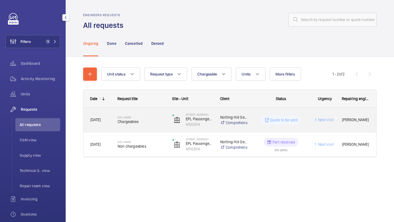
click at [152, 118] on h2 "R25-06469" at bounding box center [142, 117] width 48 height 3
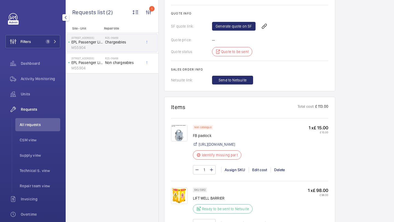
scroll to position [403, 0]
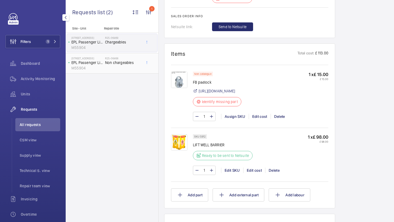
click at [122, 74] on div "148-150 Westbourne Grove EPL Passenger Lift M55904 R25-06468 Non chargeables" at bounding box center [112, 63] width 93 height 21
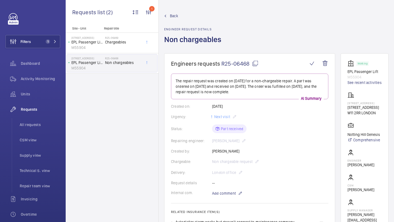
scroll to position [5, 0]
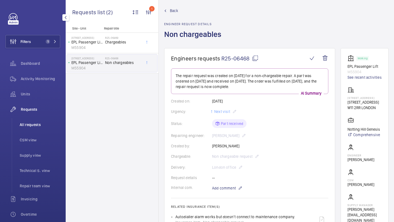
click at [45, 120] on li "All requests" at bounding box center [37, 124] width 45 height 13
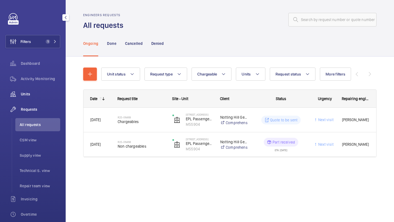
click at [47, 96] on span "Units" at bounding box center [40, 93] width 39 height 5
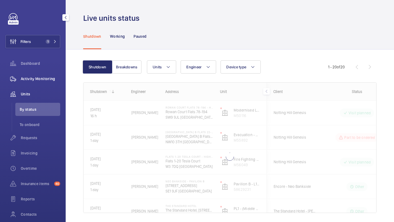
click at [47, 80] on span "Activity Monitoring" at bounding box center [40, 78] width 39 height 5
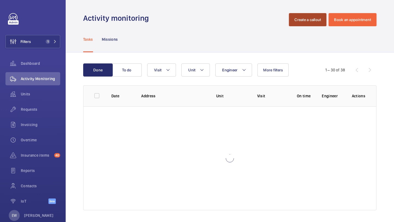
click at [308, 22] on button "Create a callout" at bounding box center [308, 19] width 38 height 13
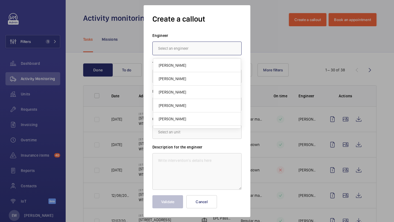
type input "h"
type input "gian"
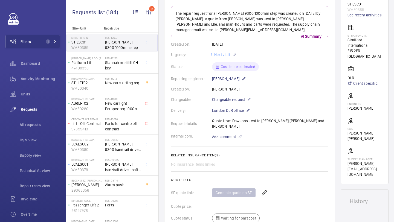
scroll to position [45, 0]
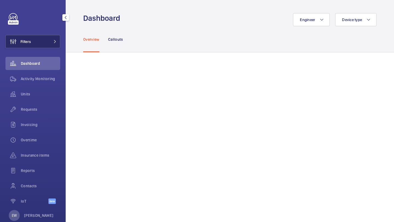
click at [47, 47] on button "Filters" at bounding box center [32, 41] width 55 height 13
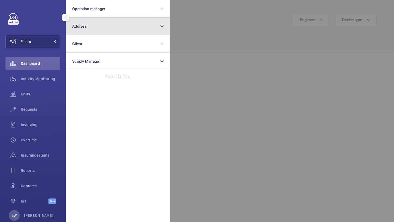
click at [90, 26] on button "Address" at bounding box center [118, 27] width 104 height 18
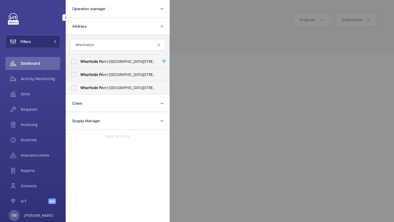
type input "wharfside po"
click at [105, 87] on span "Wharfside Po int [GEOGRAPHIC_DATA][STREET_ADDRESS]" at bounding box center [117, 87] width 75 height 5
click at [79, 87] on input "Wharfside Po int [GEOGRAPHIC_DATA][STREET_ADDRESS]" at bounding box center [73, 87] width 11 height 11
checkbox input "true"
click at [44, 112] on div "Requests" at bounding box center [32, 109] width 55 height 13
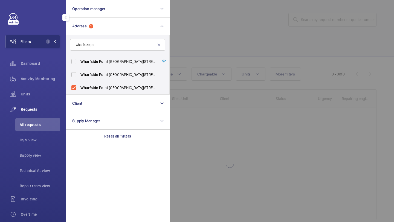
click at [182, 39] on div at bounding box center [367, 111] width 394 height 222
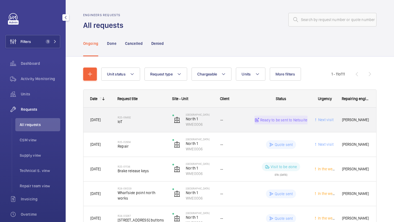
click at [146, 117] on h2 "R25-06492" at bounding box center [142, 117] width 48 height 3
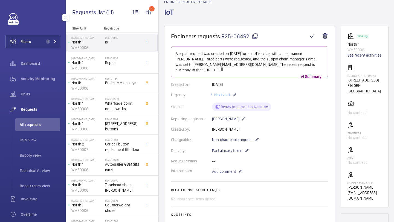
scroll to position [30, 0]
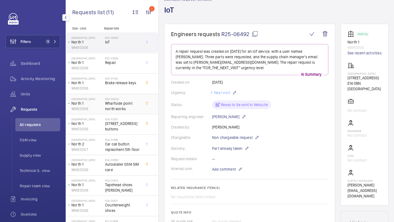
click at [130, 109] on span "Wharfside point north works" at bounding box center [123, 106] width 36 height 11
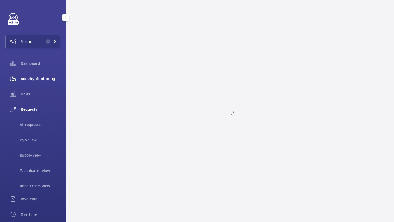
click at [41, 79] on span "Activity Monitoring" at bounding box center [40, 78] width 39 height 5
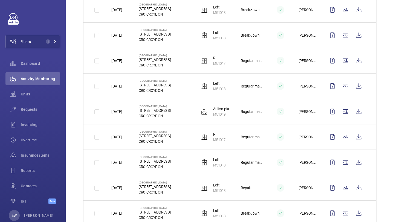
scroll to position [416, 0]
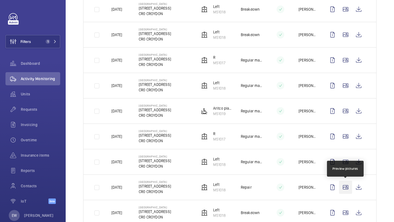
click at [345, 190] on wm-front-icon-button at bounding box center [345, 187] width 13 height 13
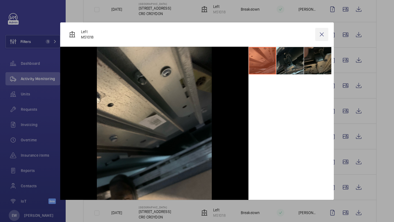
click at [323, 39] on wm-front-icon-button at bounding box center [321, 34] width 13 height 13
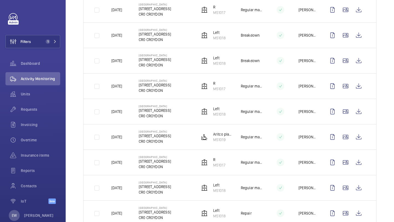
scroll to position [366, 0]
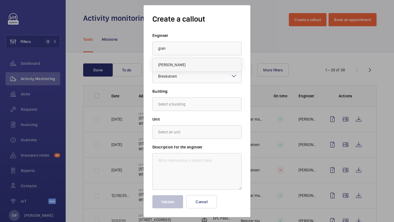
click at [208, 64] on mat-option "Gianluca Storti" at bounding box center [197, 64] width 89 height 13
type input "Gianluca Storti"
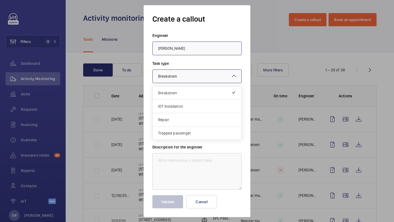
click at [196, 78] on div at bounding box center [197, 76] width 89 height 13
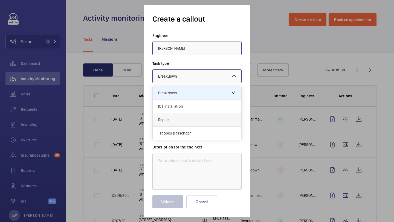
click at [191, 119] on span "Repair" at bounding box center [197, 119] width 78 height 5
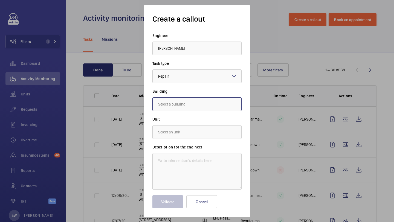
click at [191, 108] on input "text" at bounding box center [196, 104] width 89 height 14
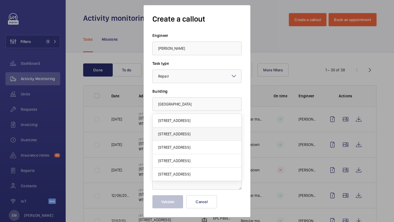
click at [191, 136] on span "148-150 Westbourne Grove, W11 2RR LONDON" at bounding box center [174, 133] width 32 height 5
type input "148-150 Westbourne Grove, W11 2RR LONDON"
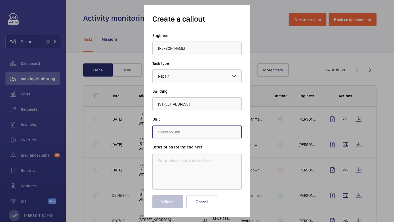
click at [212, 136] on input "text" at bounding box center [196, 132] width 89 height 14
click at [205, 147] on span "M55904 - EPL Passenger Lift" at bounding box center [182, 148] width 49 height 5
type input "M55904 - EPL Passenger Lift"
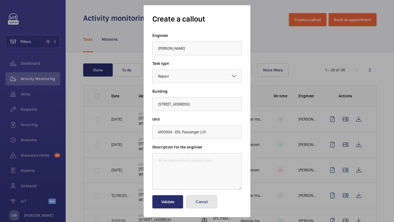
click at [205, 203] on button "Cancel" at bounding box center [201, 201] width 31 height 13
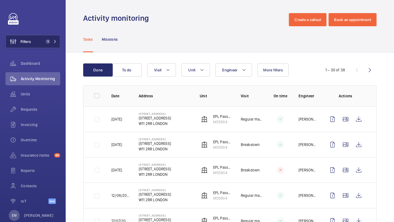
click at [44, 41] on span "1" at bounding box center [47, 41] width 7 height 4
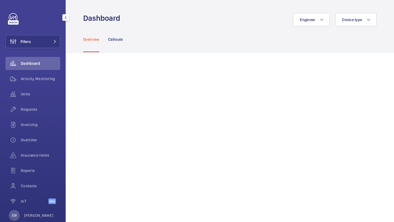
click at [51, 45] on button "Filters" at bounding box center [32, 41] width 55 height 13
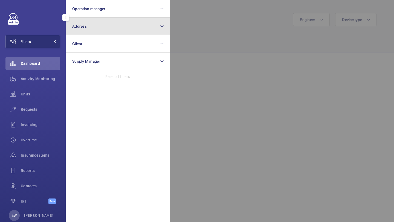
click at [91, 33] on button "Address" at bounding box center [118, 27] width 104 height 18
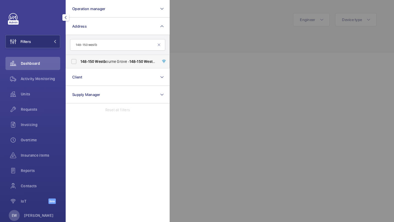
type input "148-150 westb"
click at [96, 62] on span "Westb" at bounding box center [100, 61] width 11 height 4
click at [79, 62] on input "[STREET_ADDRESS]" at bounding box center [73, 61] width 11 height 11
checkbox input "true"
click at [45, 110] on span "Requests" at bounding box center [40, 109] width 39 height 5
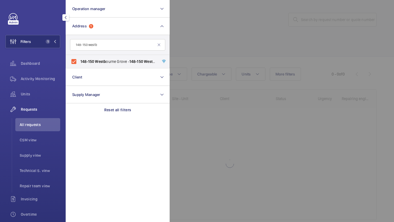
click at [215, 38] on div at bounding box center [367, 111] width 394 height 222
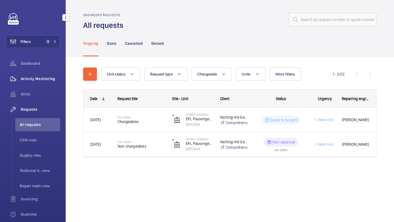
click at [51, 79] on span "Activity Monitoring" at bounding box center [40, 78] width 39 height 5
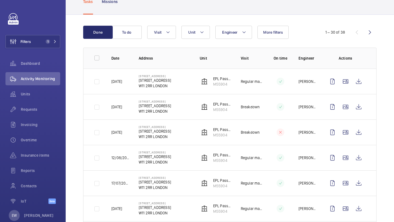
scroll to position [16, 0]
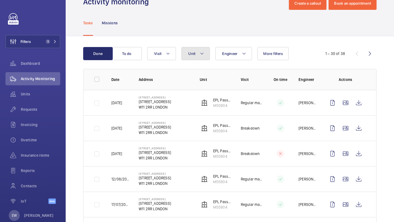
click at [200, 55] on mat-icon at bounding box center [202, 53] width 4 height 7
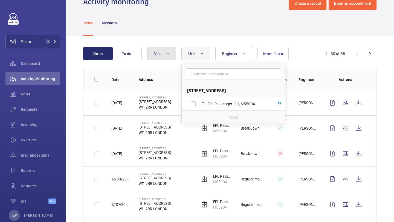
click at [168, 57] on button "Visit" at bounding box center [161, 53] width 29 height 13
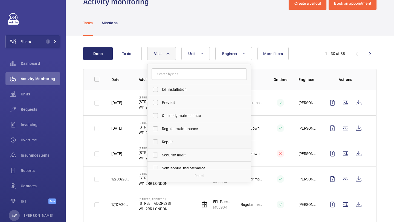
scroll to position [77, 0]
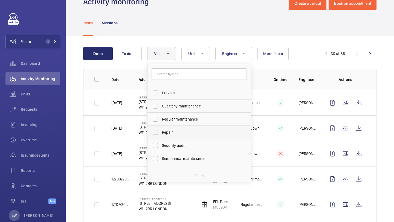
click at [187, 133] on span "Repair" at bounding box center [199, 132] width 75 height 5
click at [161, 133] on input "Repair" at bounding box center [155, 132] width 11 height 11
checkbox input "true"
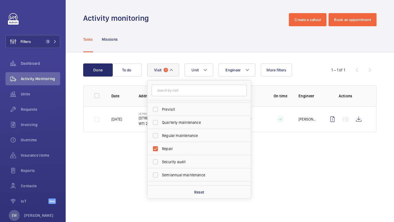
click at [212, 43] on div "Tasks Missions" at bounding box center [229, 39] width 293 height 26
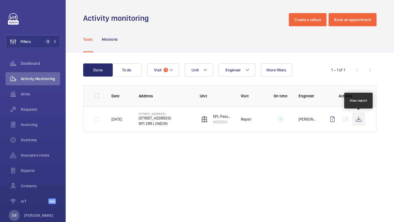
click at [359, 122] on wm-front-icon-button at bounding box center [358, 119] width 13 height 13
click at [40, 113] on div "Requests" at bounding box center [32, 109] width 55 height 13
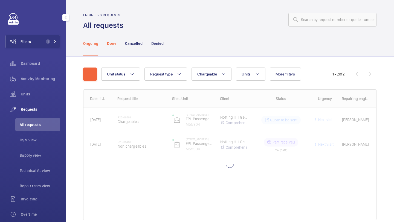
click at [113, 45] on p "Done" at bounding box center [111, 43] width 9 height 5
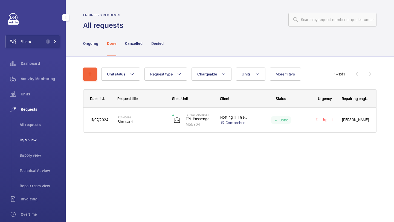
click at [47, 143] on li "CSM view" at bounding box center [37, 140] width 45 height 13
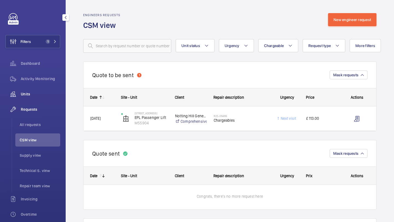
click at [34, 99] on div "Units" at bounding box center [32, 94] width 55 height 13
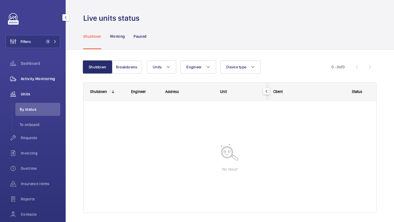
click at [51, 79] on span "Activity Monitoring" at bounding box center [40, 78] width 39 height 5
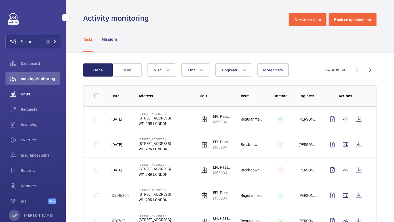
click at [35, 94] on span "Units" at bounding box center [40, 93] width 39 height 5
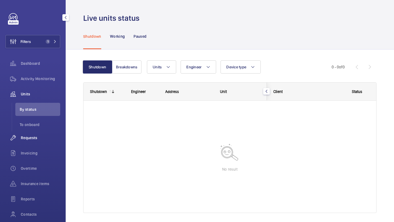
click at [38, 133] on div "Requests" at bounding box center [32, 137] width 55 height 13
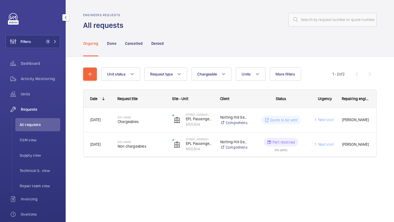
click at [38, 148] on ul "All requests CSM view Supply view Technical S. view Repair team view" at bounding box center [36, 155] width 48 height 74
click at [38, 143] on li "CSM view" at bounding box center [37, 140] width 45 height 13
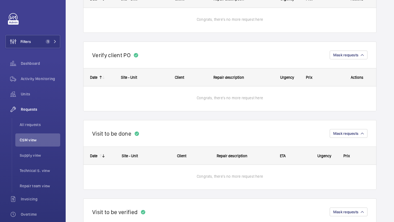
scroll to position [237, 0]
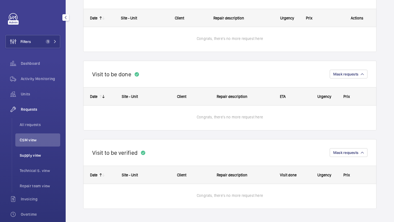
click at [47, 151] on li "Supply view" at bounding box center [37, 155] width 45 height 13
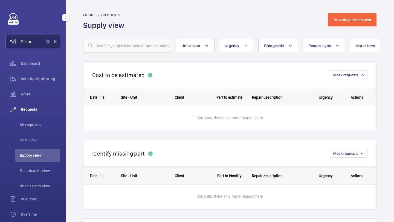
click at [47, 41] on span "1" at bounding box center [48, 41] width 4 height 4
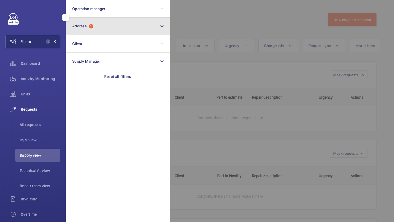
click at [103, 24] on button "Address 1" at bounding box center [118, 27] width 104 height 18
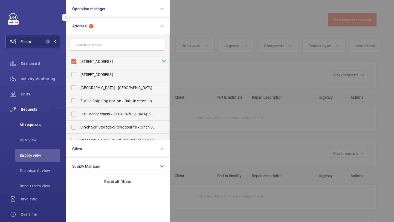
click at [45, 121] on li "All requests" at bounding box center [37, 124] width 45 height 13
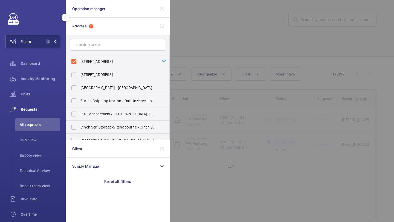
click at [189, 52] on div at bounding box center [367, 111] width 394 height 222
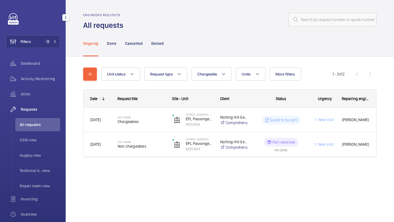
click at [118, 41] on nav "Ongoing Done Cancelled Denied" at bounding box center [123, 43] width 80 height 26
click at [111, 44] on p "Done" at bounding box center [111, 43] width 9 height 5
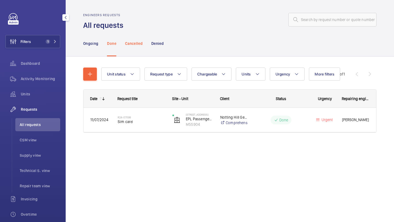
click at [131, 47] on div "Cancelled" at bounding box center [134, 43] width 18 height 26
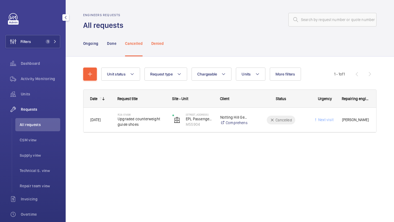
click at [163, 45] on p "Denied" at bounding box center [157, 43] width 12 height 5
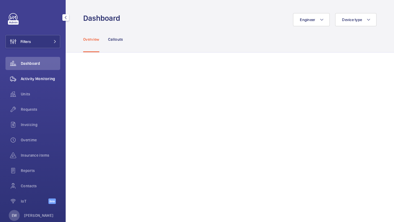
click at [41, 78] on span "Activity Monitoring" at bounding box center [40, 78] width 39 height 5
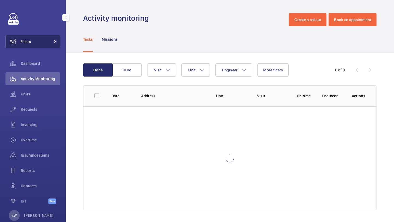
click at [44, 40] on button "Filters" at bounding box center [32, 41] width 55 height 13
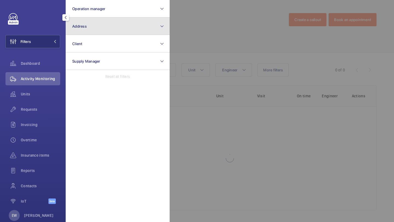
click at [87, 20] on button "Address" at bounding box center [118, 27] width 104 height 18
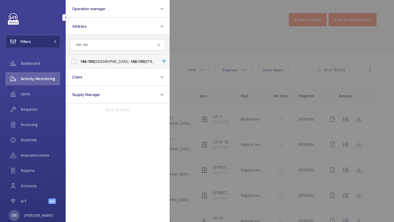
type input "148-150"
click at [96, 64] on span "148-150 Westbourne Grove - 148-150 Westbourne Grove, LONDON W11 2RR" at bounding box center [117, 61] width 75 height 5
click at [79, 64] on input "148-150 Westbourne Grove - 148-150 Westbourne Grove, LONDON W11 2RR" at bounding box center [73, 61] width 11 height 11
checkbox input "true"
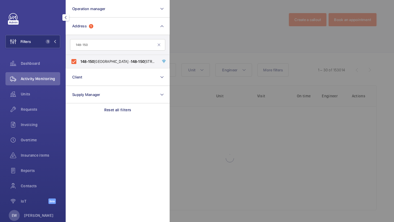
click at [212, 33] on div at bounding box center [367, 111] width 394 height 222
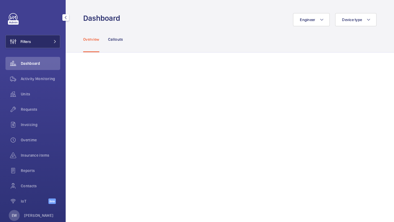
click at [33, 37] on button "Filters" at bounding box center [32, 41] width 55 height 13
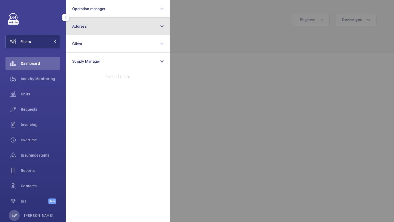
click at [84, 19] on button "Address" at bounding box center [118, 27] width 104 height 18
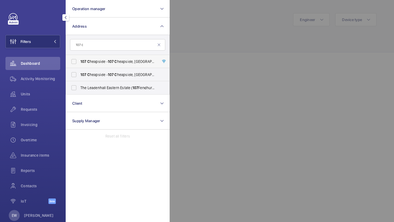
type input "107 c"
click at [89, 62] on span "C" at bounding box center [88, 61] width 2 height 4
click at [79, 62] on input "107 C heapside - 107 C heapside, [GEOGRAPHIC_DATA] E C 2V 6DN" at bounding box center [73, 61] width 11 height 11
checkbox input "true"
click at [89, 71] on label "107 C heapside - 107 C heapside, [GEOGRAPHIC_DATA] E C 2V 6DN" at bounding box center [113, 74] width 95 height 13
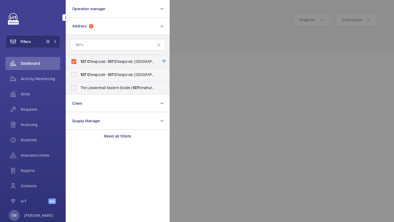
click at [79, 71] on input "107 C heapside - 107 C heapside, [GEOGRAPHIC_DATA] E C 2V 6DN" at bounding box center [73, 74] width 11 height 11
checkbox input "true"
click at [40, 106] on div "Requests" at bounding box center [32, 109] width 55 height 13
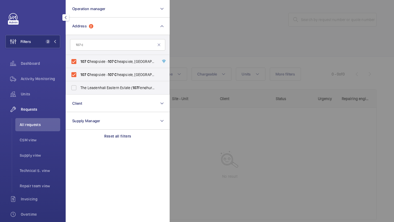
click at [218, 59] on div at bounding box center [367, 111] width 394 height 222
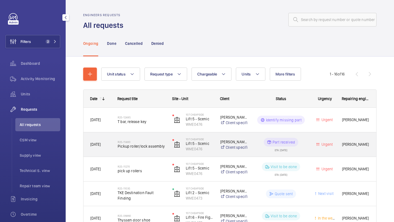
click at [151, 140] on h2 "R25-11480" at bounding box center [142, 141] width 48 height 3
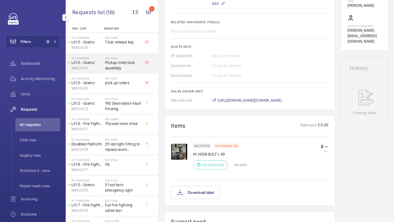
scroll to position [206, 0]
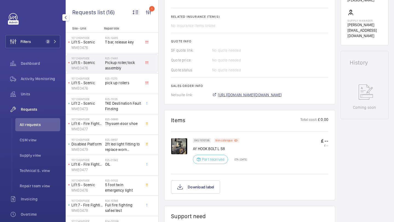
click at [234, 97] on span "[URL][DOMAIN_NAME][DOMAIN_NAME]" at bounding box center [250, 94] width 64 height 5
click at [224, 140] on p "Non catalogue" at bounding box center [223, 141] width 17 height 2
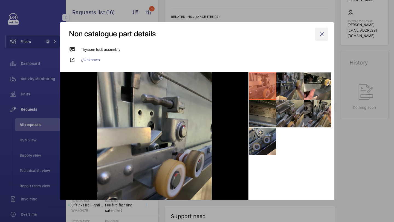
click at [321, 35] on wm-front-icon-button at bounding box center [321, 34] width 13 height 13
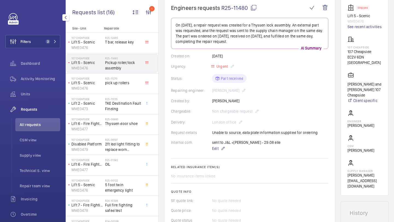
scroll to position [0, 0]
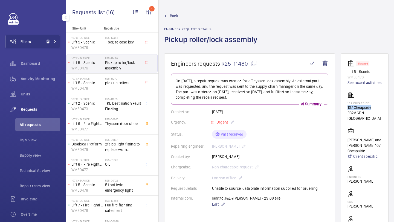
drag, startPoint x: 373, startPoint y: 112, endPoint x: 348, endPoint y: 112, distance: 24.4
click at [348, 112] on wm-front-card "Stopped Lift 5 - Scenic WME0476 See recent activities 107 Cheapside 107 Cheapsi…" at bounding box center [365, 152] width 48 height 198
copy p "107 Cheapside"
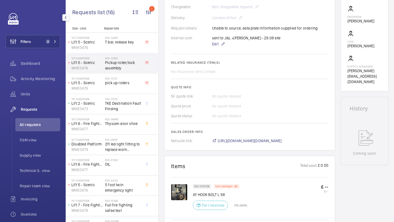
scroll to position [299, 0]
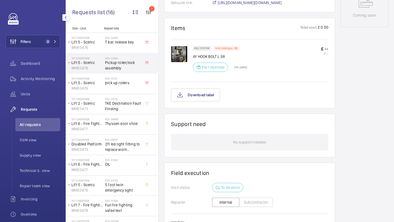
click at [175, 54] on img at bounding box center [179, 54] width 16 height 16
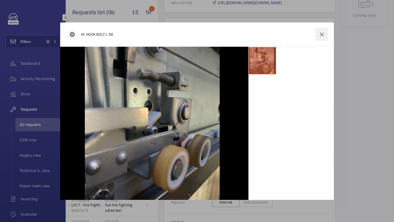
click at [321, 32] on wm-front-icon-button at bounding box center [321, 34] width 13 height 13
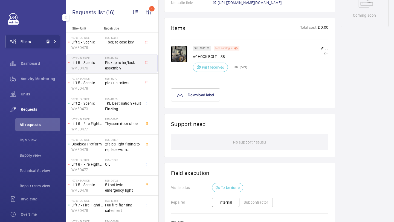
click at [230, 49] on p "Non catalogue" at bounding box center [223, 48] width 17 height 2
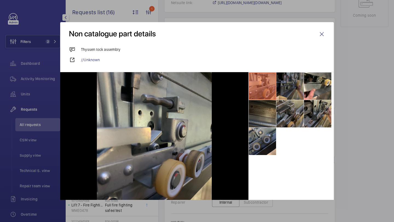
click at [287, 82] on li at bounding box center [290, 86] width 27 height 27
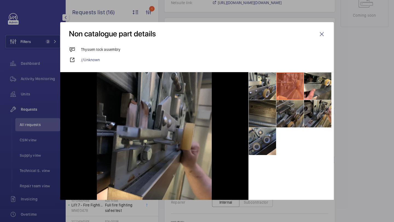
click at [294, 116] on li at bounding box center [290, 113] width 27 height 27
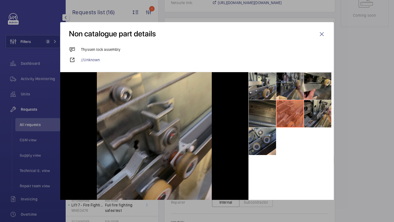
click at [323, 93] on li at bounding box center [317, 86] width 27 height 27
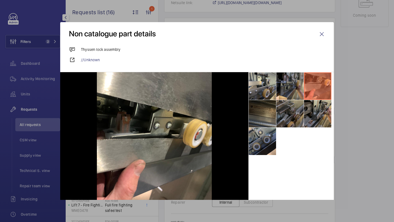
click at [289, 113] on li at bounding box center [290, 113] width 27 height 27
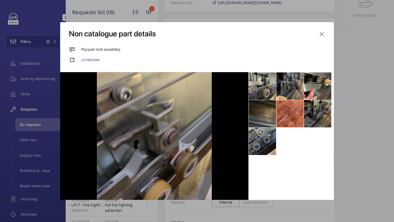
click at [309, 116] on li at bounding box center [317, 113] width 27 height 27
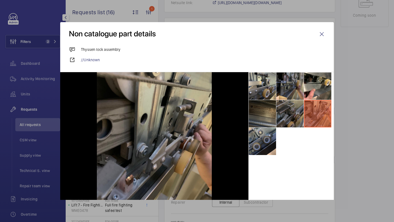
click at [281, 109] on li at bounding box center [290, 113] width 27 height 27
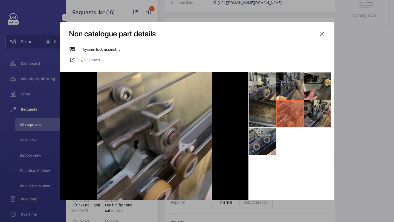
click at [314, 86] on li at bounding box center [317, 86] width 27 height 27
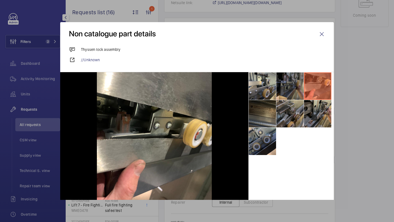
click at [293, 86] on li at bounding box center [290, 86] width 27 height 27
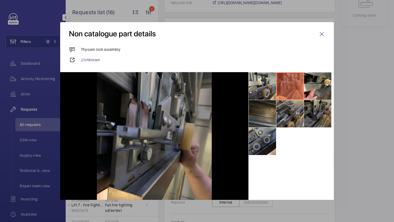
click at [323, 113] on li at bounding box center [317, 113] width 27 height 27
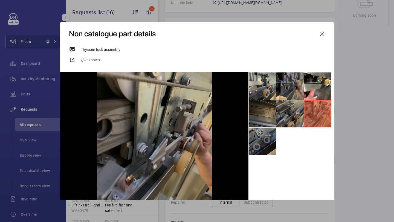
click at [268, 143] on li at bounding box center [262, 141] width 27 height 27
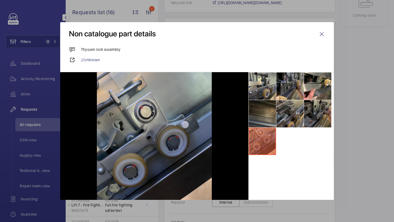
click at [317, 116] on li at bounding box center [317, 113] width 27 height 27
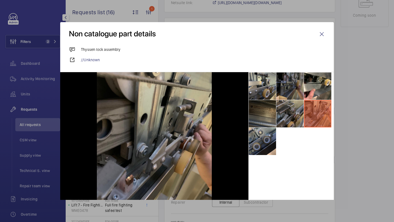
click at [287, 87] on li at bounding box center [290, 86] width 27 height 27
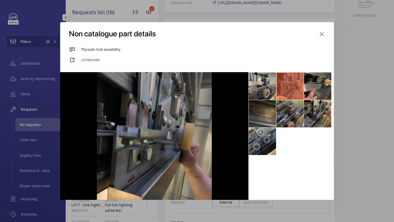
click at [312, 88] on li at bounding box center [317, 86] width 27 height 27
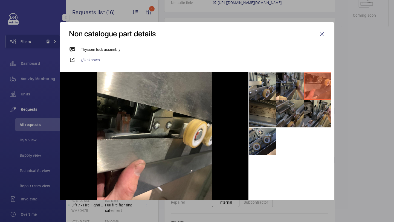
click at [301, 110] on li at bounding box center [290, 113] width 27 height 27
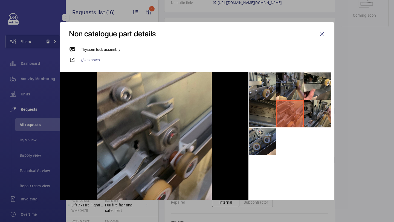
click at [272, 112] on li at bounding box center [262, 113] width 27 height 27
